Goal: Find specific page/section: Find specific page/section

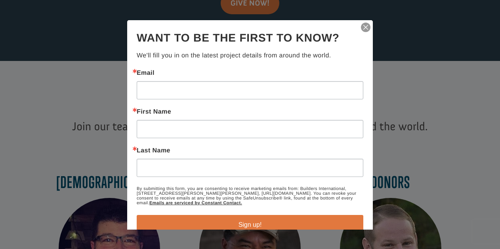
scroll to position [241, 0]
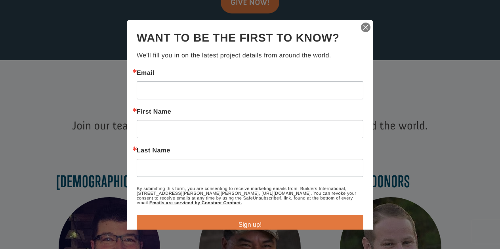
click at [366, 25] on img "button" at bounding box center [365, 26] width 11 height 11
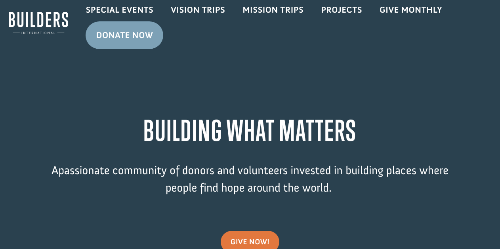
scroll to position [0, 0]
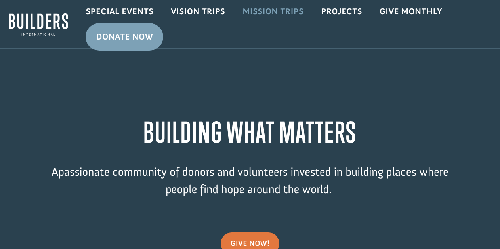
click at [269, 15] on link "Mission Trips" at bounding box center [273, 11] width 78 height 23
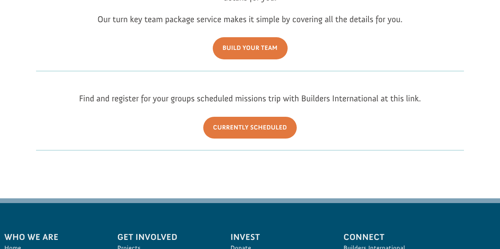
scroll to position [165, 0]
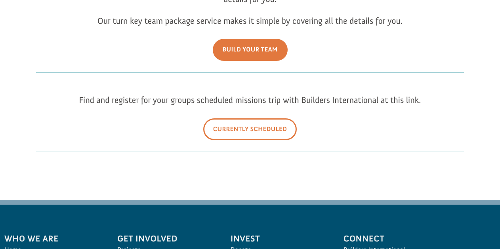
click at [240, 134] on link "Currently Scheduled" at bounding box center [250, 129] width 94 height 22
